Goal: Transaction & Acquisition: Purchase product/service

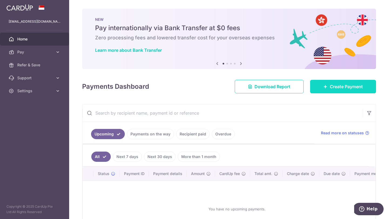
click at [329, 86] on link "Create Payment" at bounding box center [343, 87] width 66 height 14
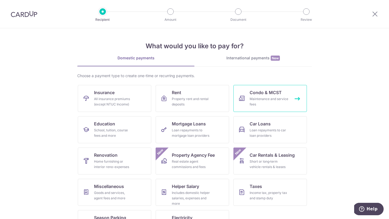
scroll to position [15, 0]
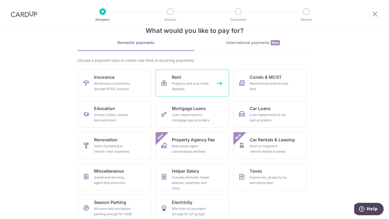
click at [221, 83] on link "Rent Property rent and rental deposits" at bounding box center [192, 83] width 73 height 27
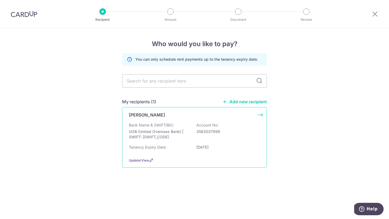
click at [258, 116] on div "Gunawan Chuwardi Bank Name & SWIFT/BIC: UOB (United Overseas Bank) | SWIFT: UOV…" at bounding box center [194, 137] width 145 height 61
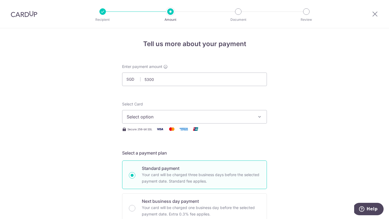
type input "5,300.00"
click at [165, 121] on button "Select option" at bounding box center [194, 117] width 145 height 14
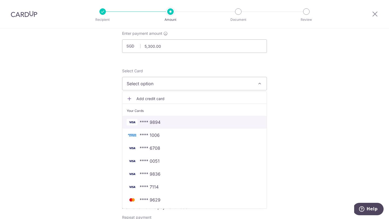
scroll to position [34, 0]
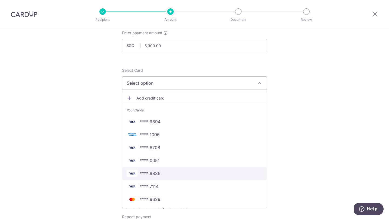
click at [154, 175] on span "**** 9836" at bounding box center [150, 173] width 21 height 6
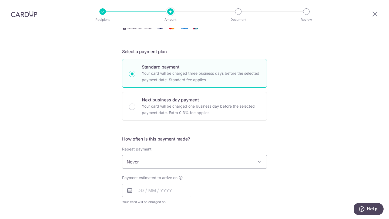
scroll to position [102, 0]
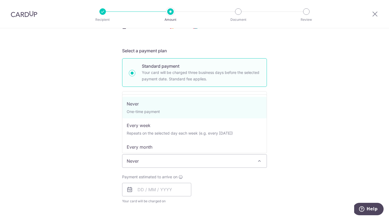
click at [166, 159] on span "Never" at bounding box center [194, 161] width 144 height 13
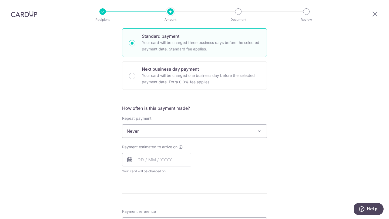
scroll to position [142, 0]
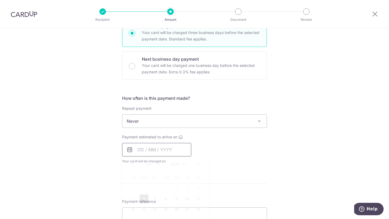
click at [143, 147] on input "text" at bounding box center [156, 150] width 69 height 14
click at [144, 197] on link "6" at bounding box center [144, 199] width 9 height 9
type input "[DATE]"
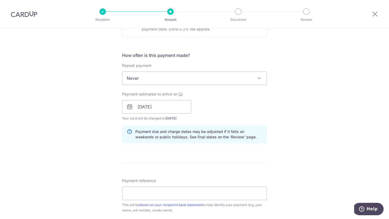
scroll to position [186, 0]
click at [141, 199] on input "Payment reference" at bounding box center [194, 194] width 145 height 14
click at [157, 195] on input "RENTOCT24" at bounding box center [194, 194] width 145 height 14
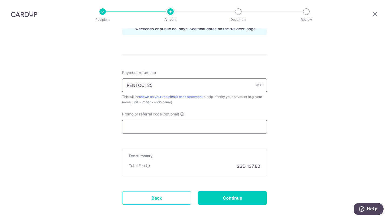
scroll to position [297, 0]
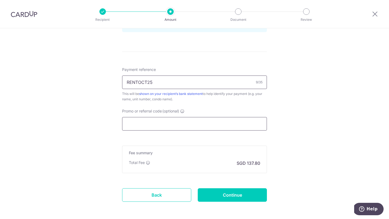
type input "RENTOCT25"
click at [137, 123] on input "Promo or referral code (optional)" at bounding box center [194, 124] width 145 height 14
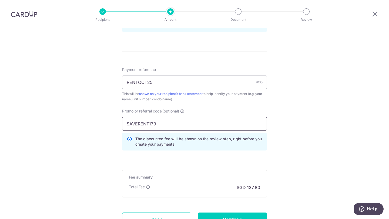
type input "SAVERENT179"
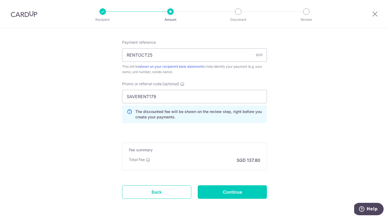
scroll to position [344, 0]
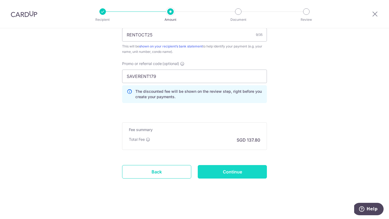
click at [237, 172] on input "Continue" at bounding box center [232, 172] width 69 height 14
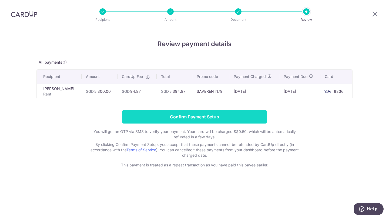
click at [206, 115] on input "Confirm Payment Setup" at bounding box center [194, 117] width 145 height 14
